Goal: Task Accomplishment & Management: Use online tool/utility

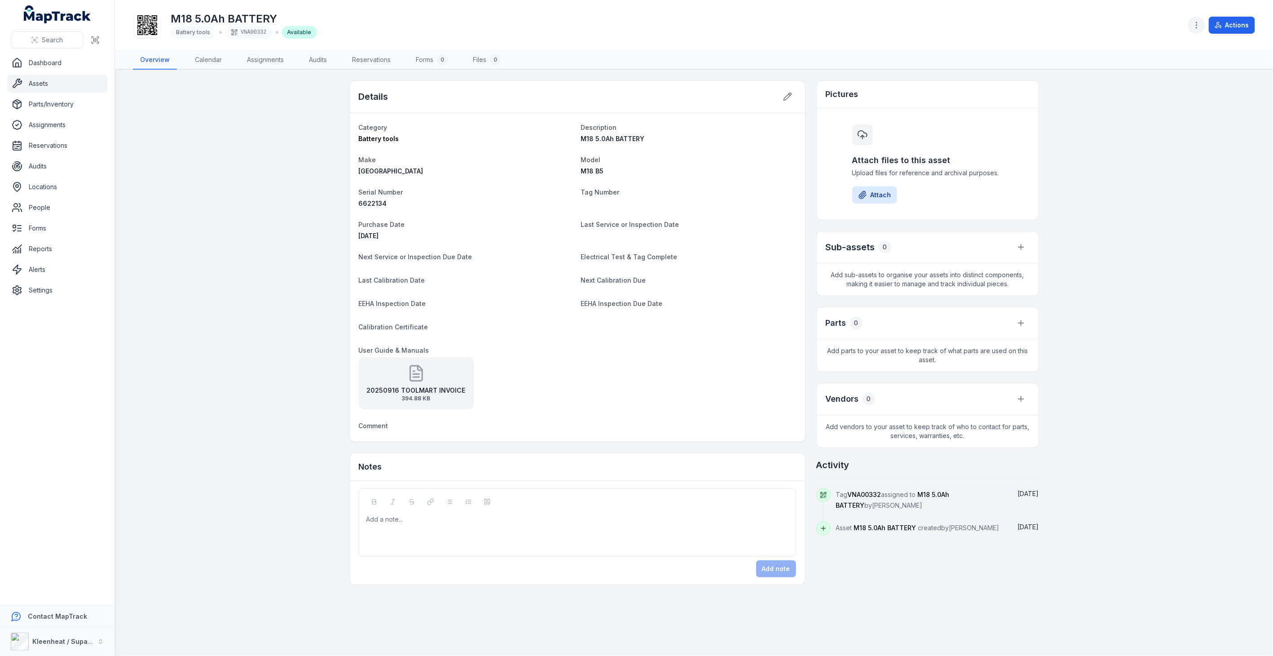
click at [1197, 25] on circle "button" at bounding box center [1197, 25] width 1 height 1
click at [45, 85] on div "Search Dashboard Assets Parts/Inventory Assignments Reservations Audits Locatio…" at bounding box center [636, 328] width 1273 height 656
click at [43, 86] on link "Assets" at bounding box center [57, 84] width 100 height 18
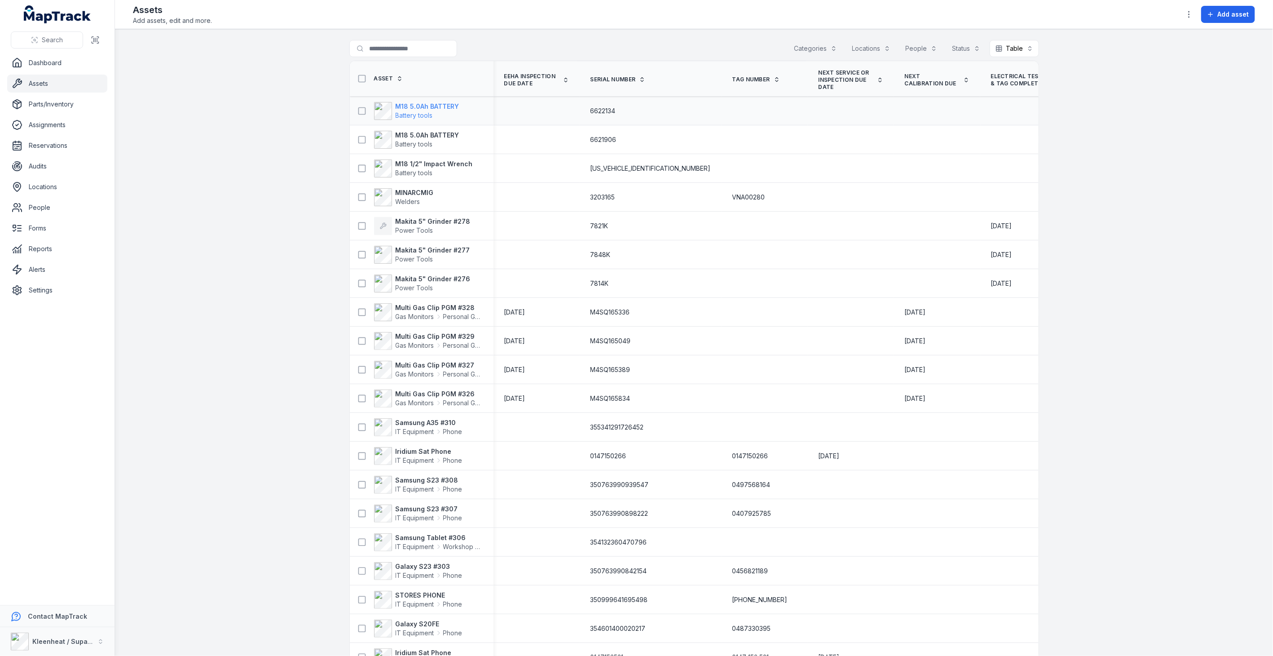
click at [427, 105] on strong "M18 5.0Ah BATTERY" at bounding box center [428, 106] width 64 height 9
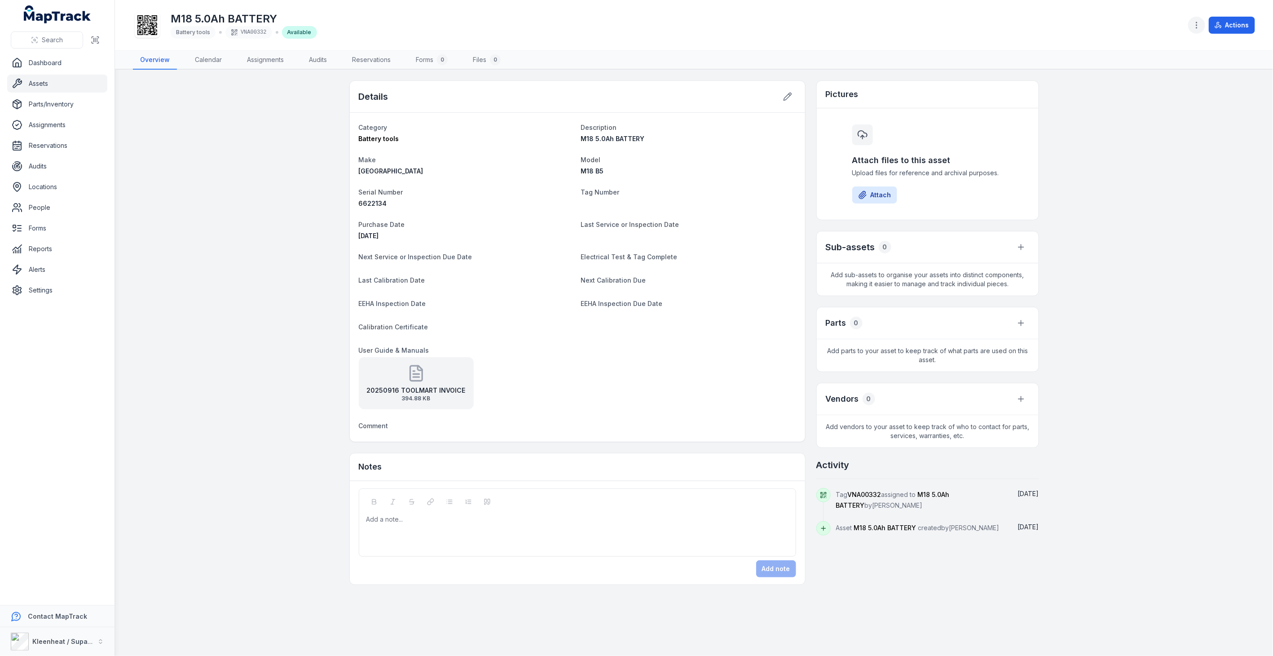
click at [1200, 26] on icon "button" at bounding box center [1196, 25] width 9 height 9
click at [1215, 24] on div "Actions" at bounding box center [1221, 25] width 67 height 17
click at [1219, 25] on icon at bounding box center [1218, 25] width 7 height 7
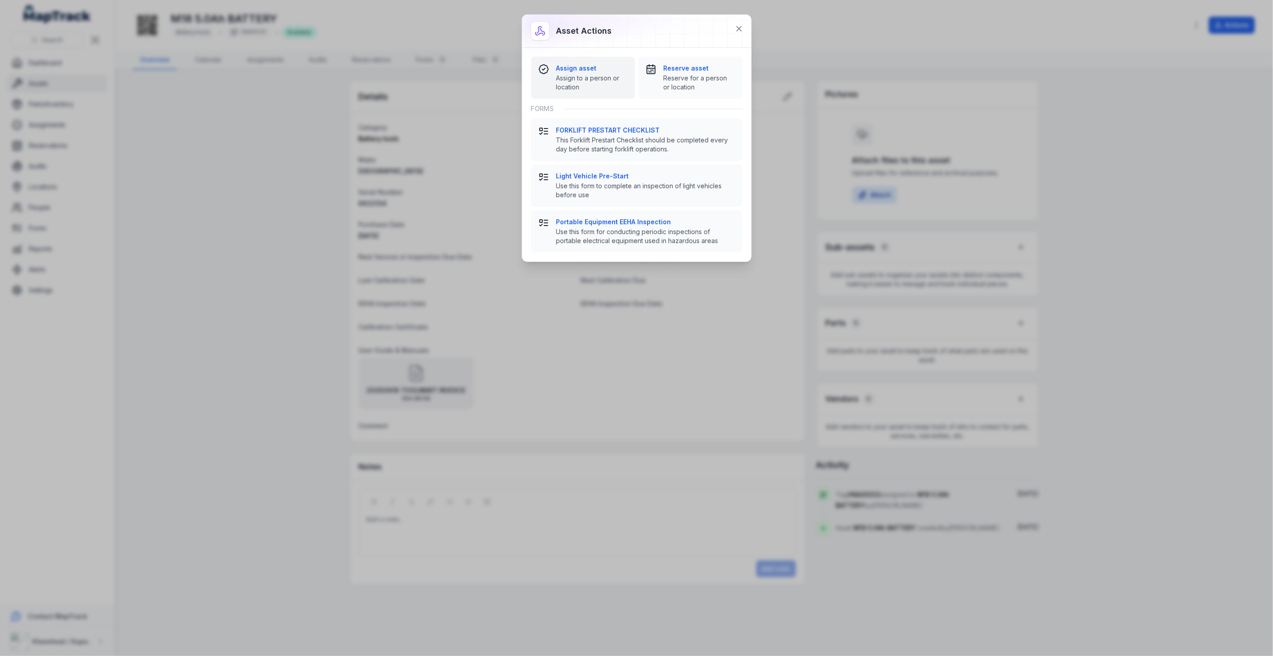
click at [581, 72] on strong "Assign asset" at bounding box center [591, 68] width 71 height 9
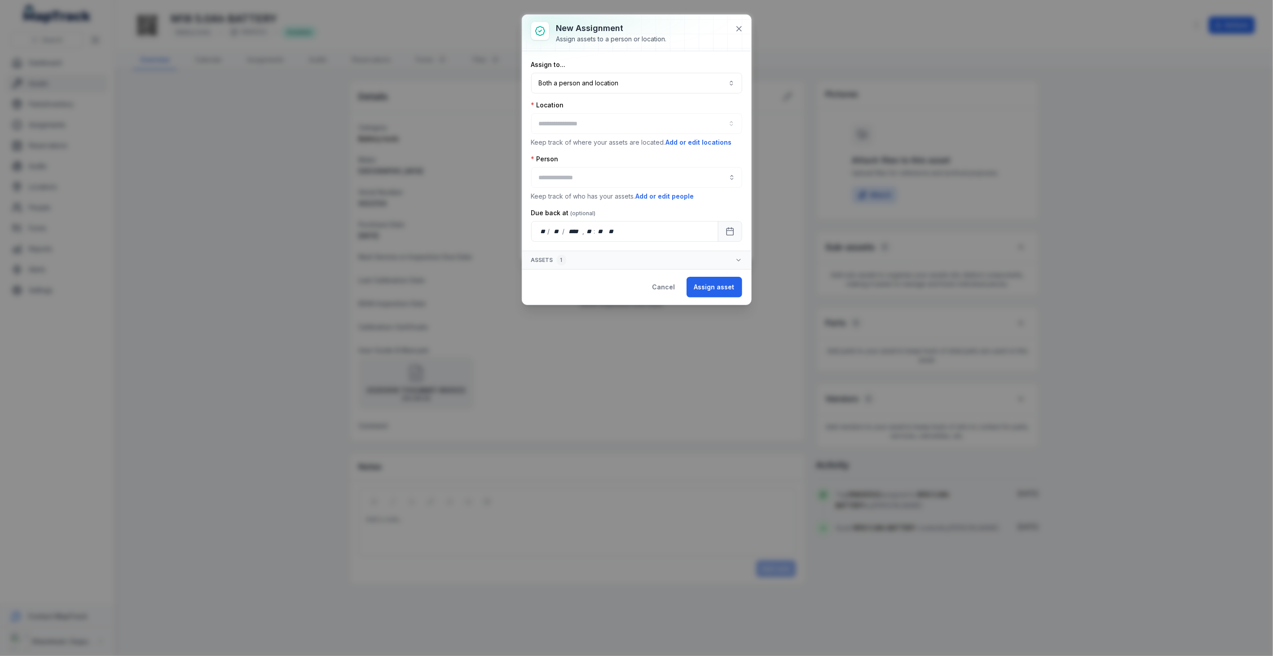
click at [577, 119] on div at bounding box center [636, 123] width 211 height 21
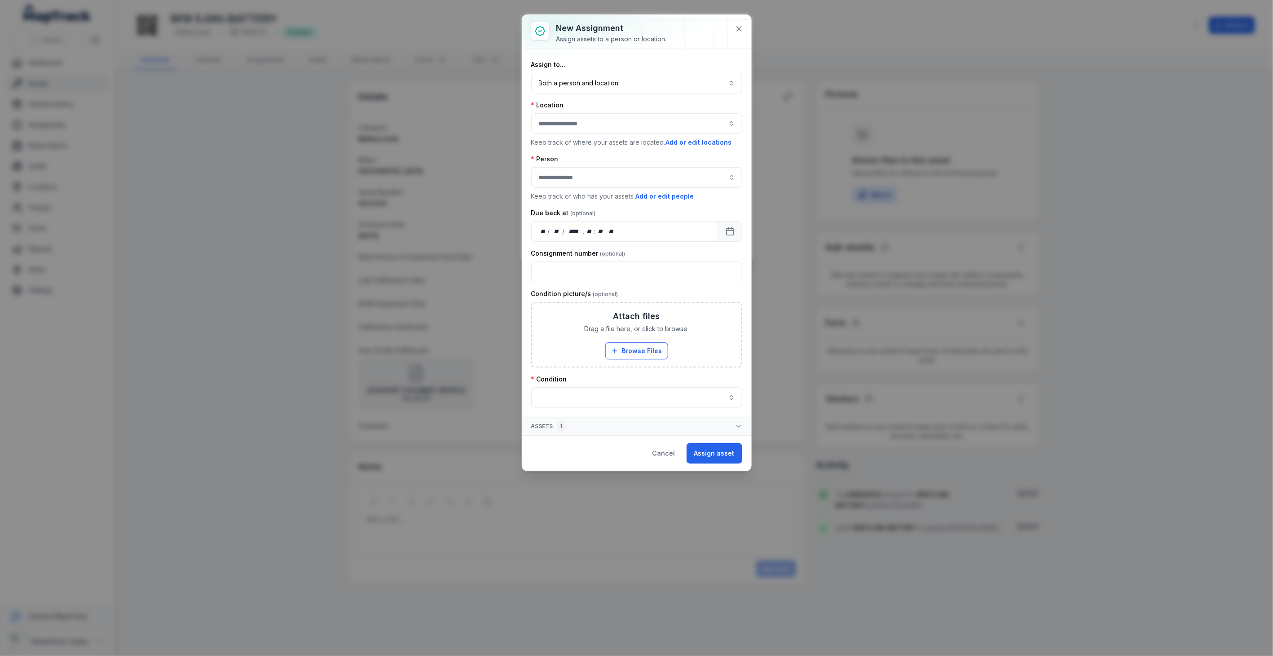
click at [575, 128] on button "button" at bounding box center [636, 123] width 211 height 21
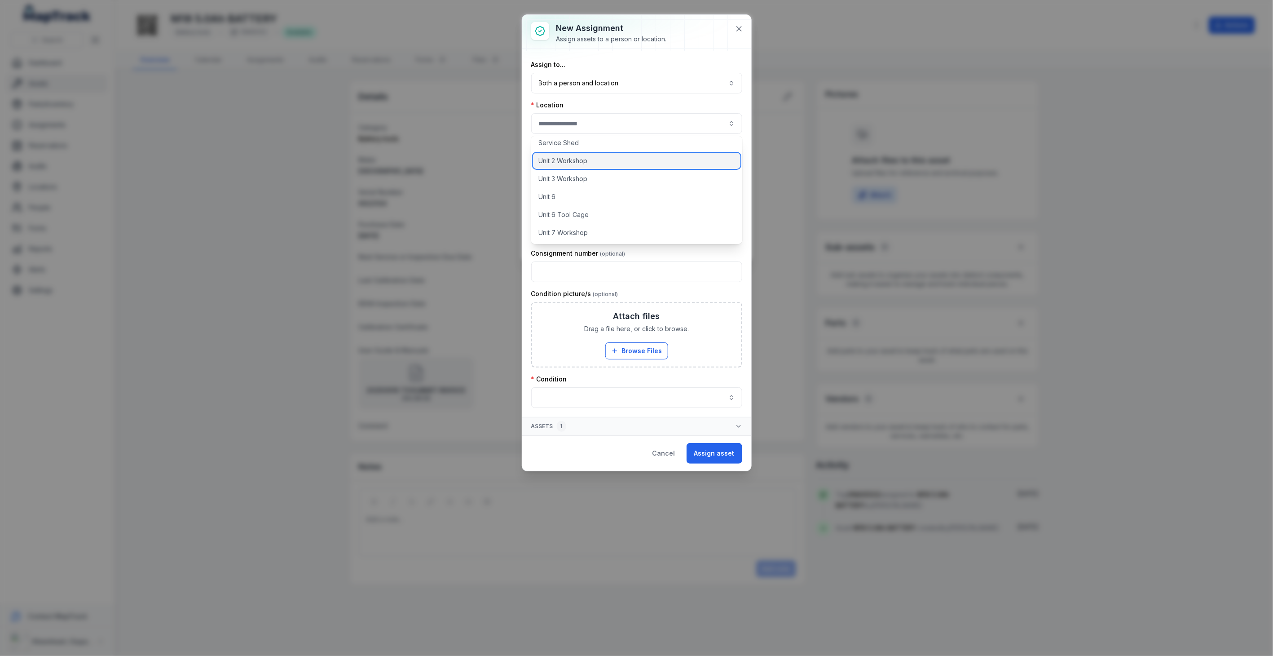
click at [567, 163] on span "Unit 2 Workshop" at bounding box center [563, 160] width 49 height 9
type input "**********"
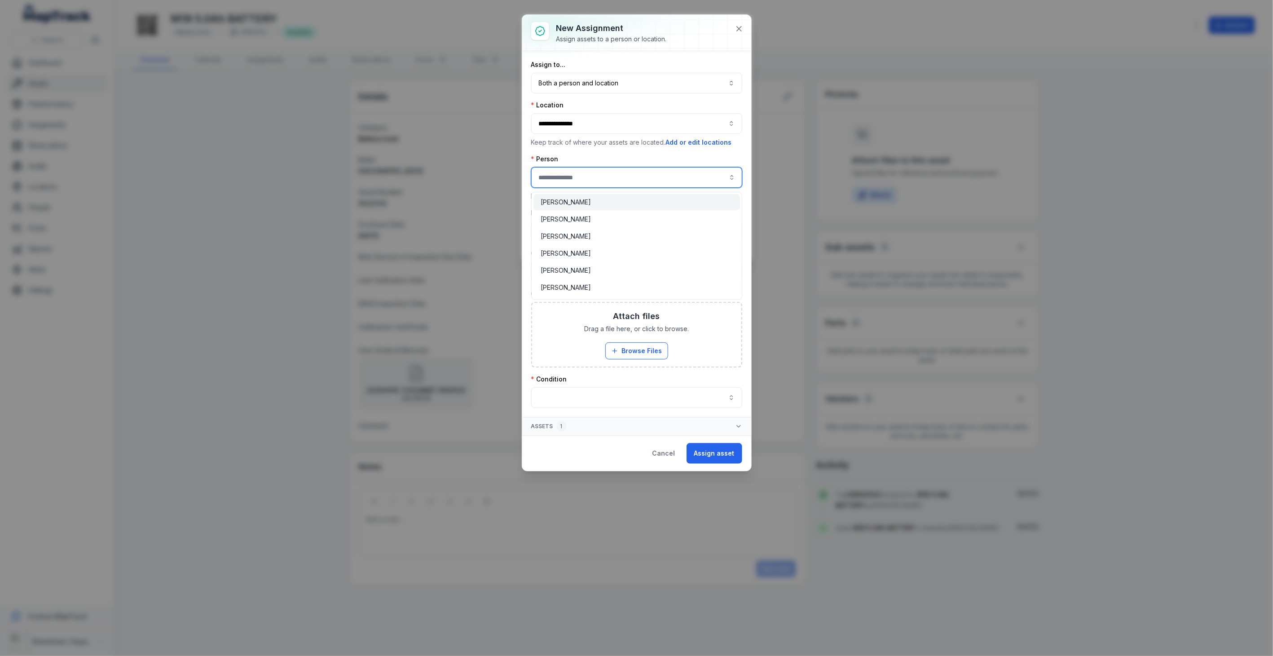
click at [571, 177] on input "assignment-add:person-label" at bounding box center [636, 177] width 211 height 21
click at [567, 205] on span "[PERSON_NAME]" at bounding box center [566, 202] width 50 height 9
type input "**********"
click at [659, 400] on button "button" at bounding box center [636, 397] width 211 height 21
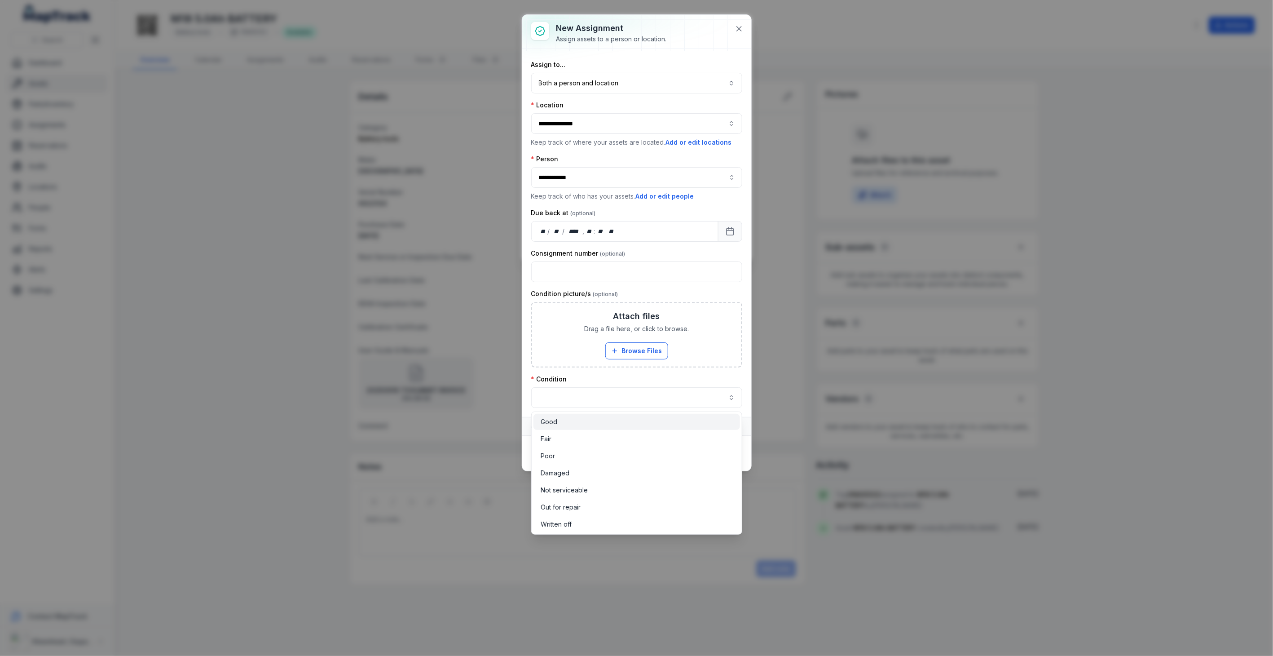
click at [599, 424] on div "Good" at bounding box center [637, 421] width 192 height 9
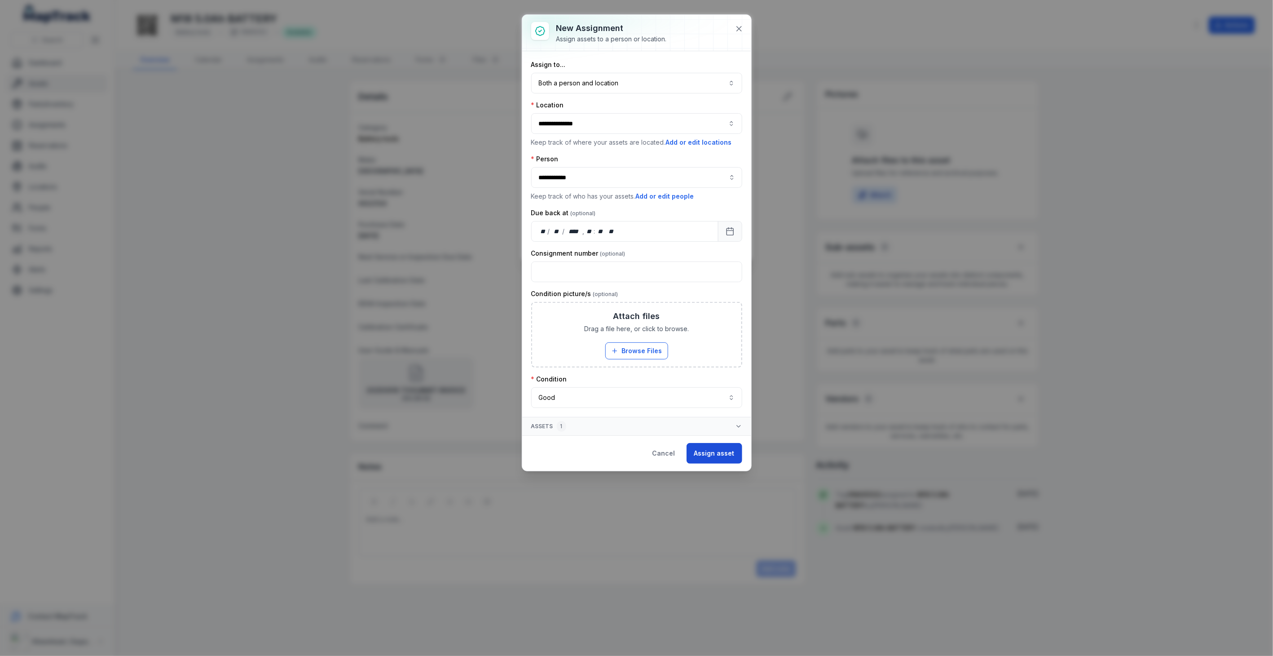
click at [724, 452] on button "Assign asset" at bounding box center [715, 453] width 56 height 21
